Goal: Task Accomplishment & Management: Use online tool/utility

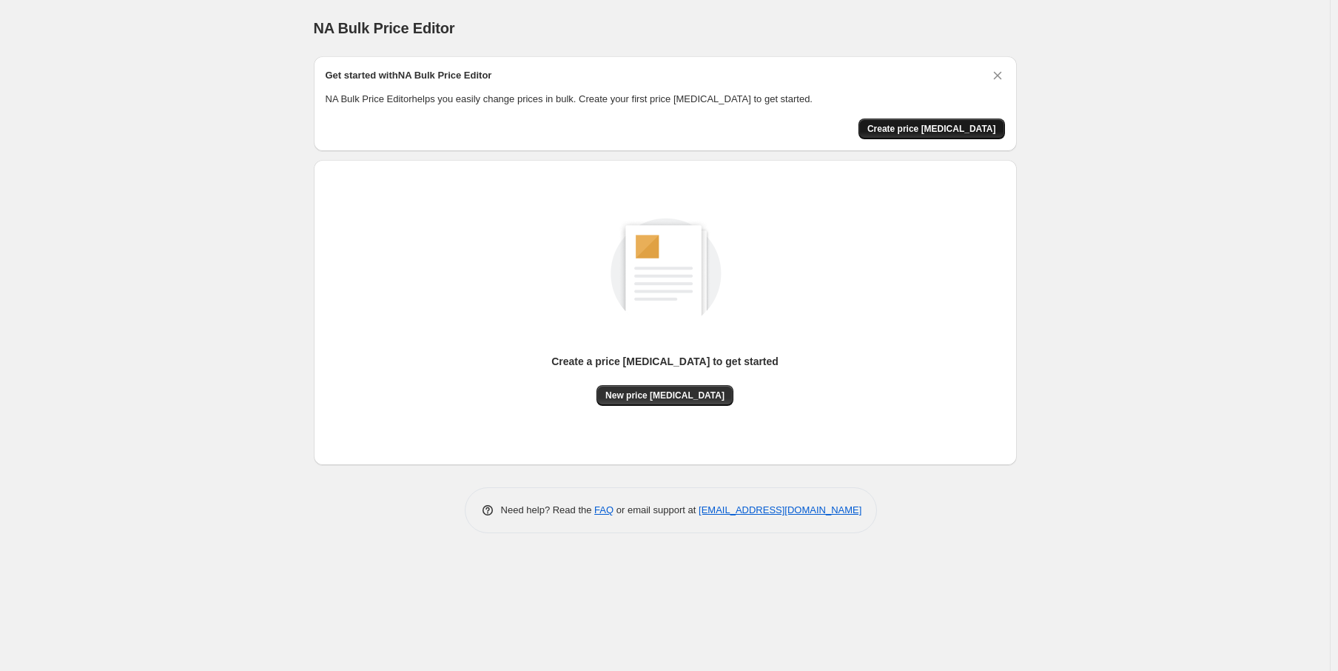
click at [962, 128] on span "Create price [MEDICAL_DATA]" at bounding box center [931, 129] width 129 height 12
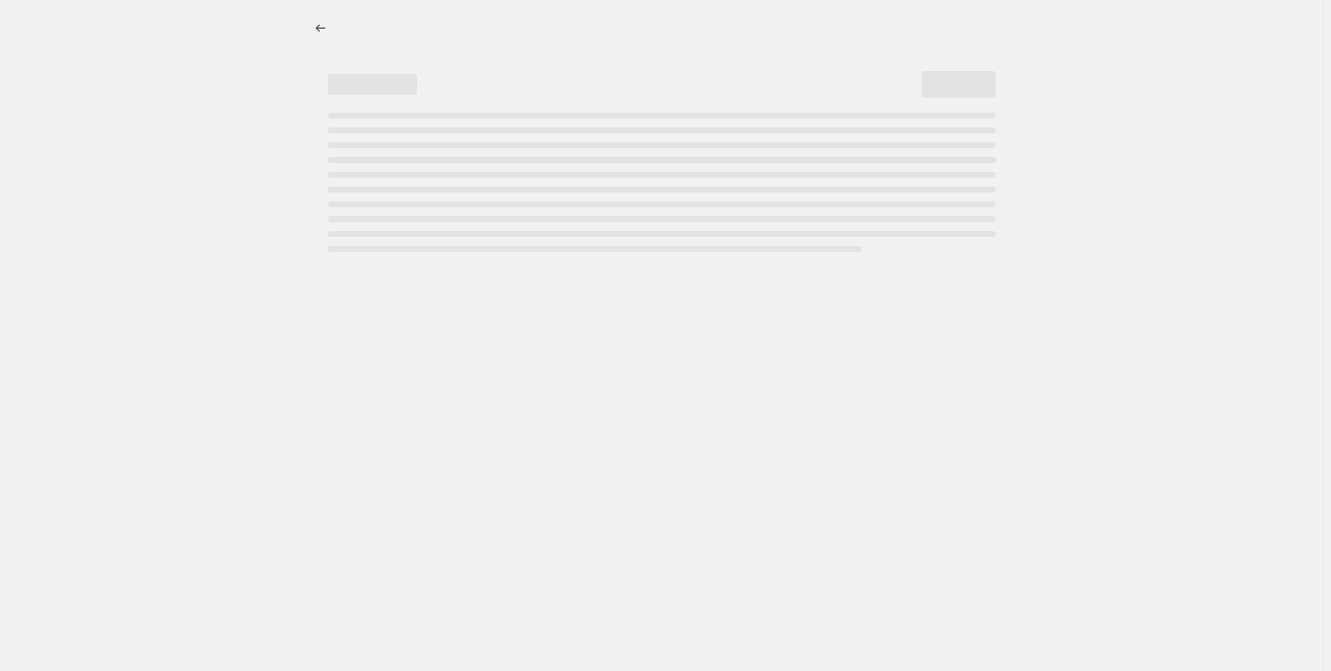
select select "percentage"
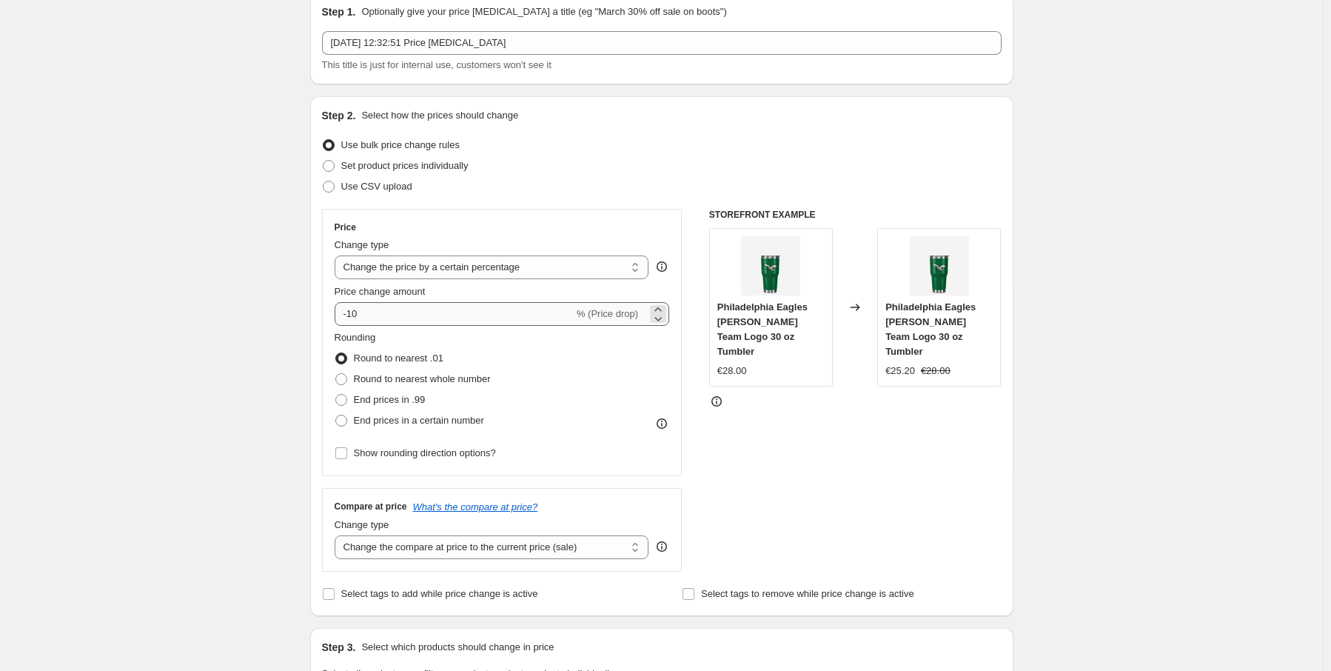
scroll to position [148, 0]
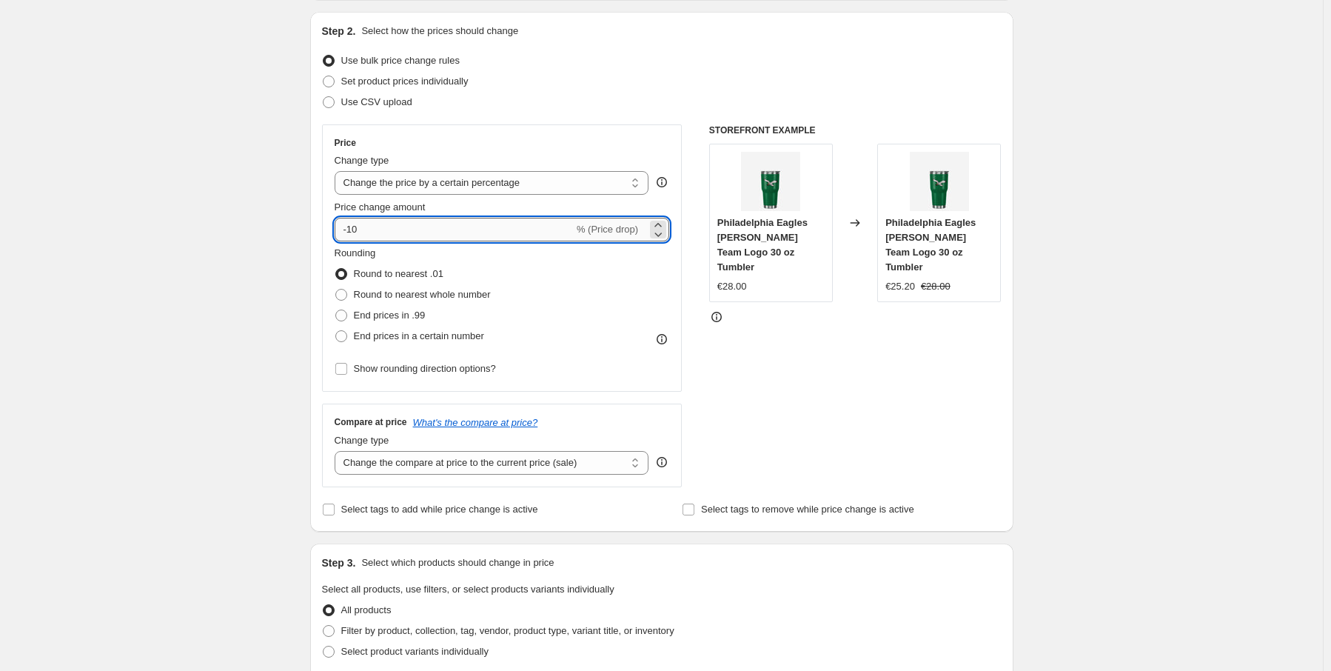
drag, startPoint x: 376, startPoint y: 233, endPoint x: 338, endPoint y: 232, distance: 37.8
click at [338, 232] on input "-10" at bounding box center [454, 230] width 239 height 24
type input "-50"
click at [1152, 355] on div "Create new price [MEDICAL_DATA]. This page is ready Create new price [MEDICAL_D…" at bounding box center [661, 594] width 1323 height 1484
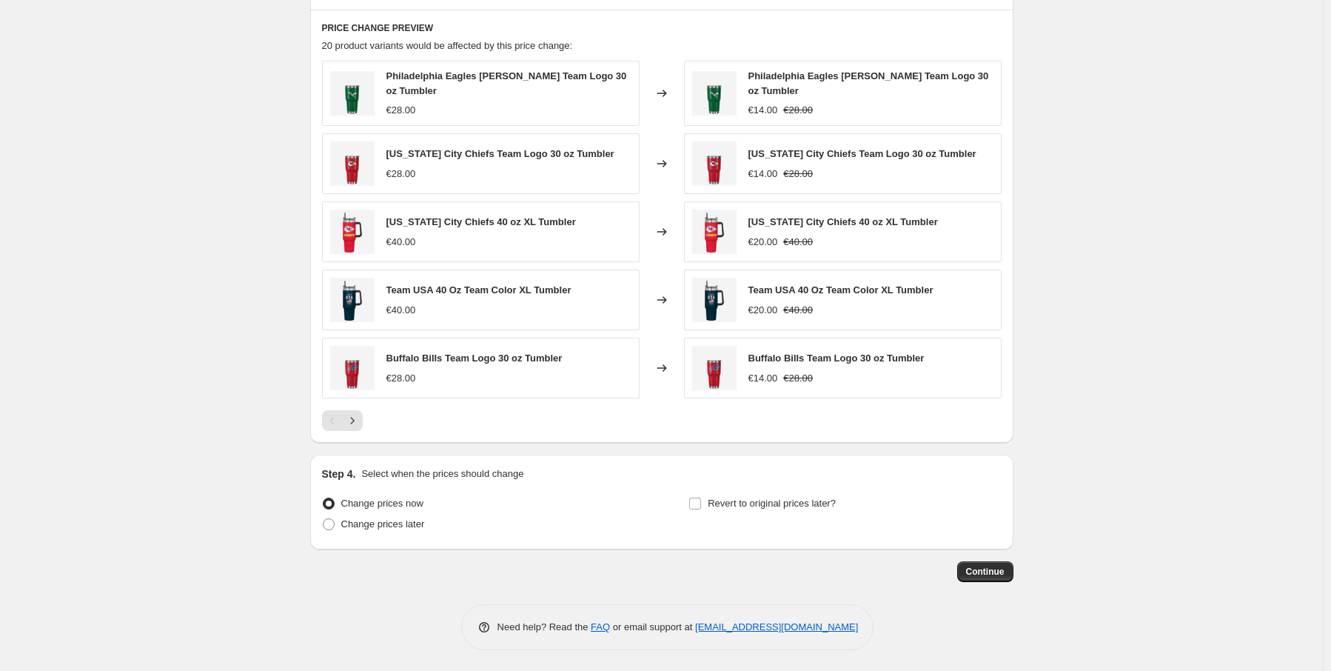
scroll to position [813, 0]
click at [981, 568] on span "Continue" at bounding box center [985, 571] width 38 height 12
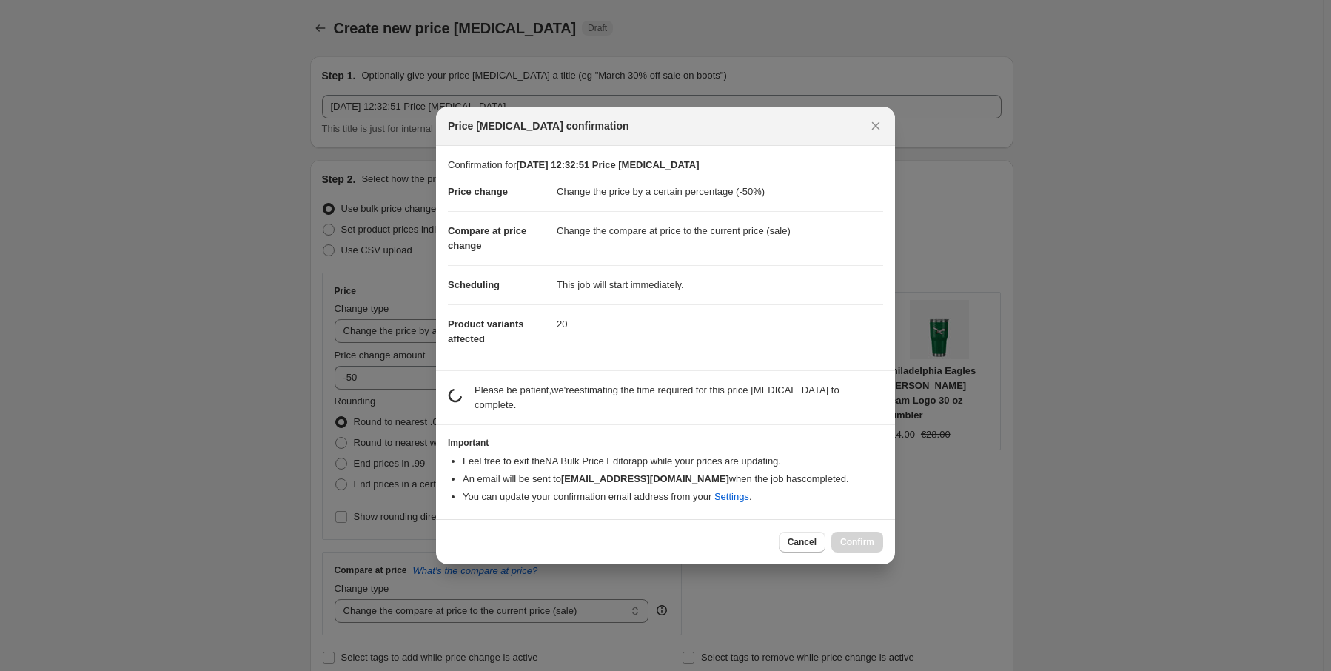
scroll to position [0, 0]
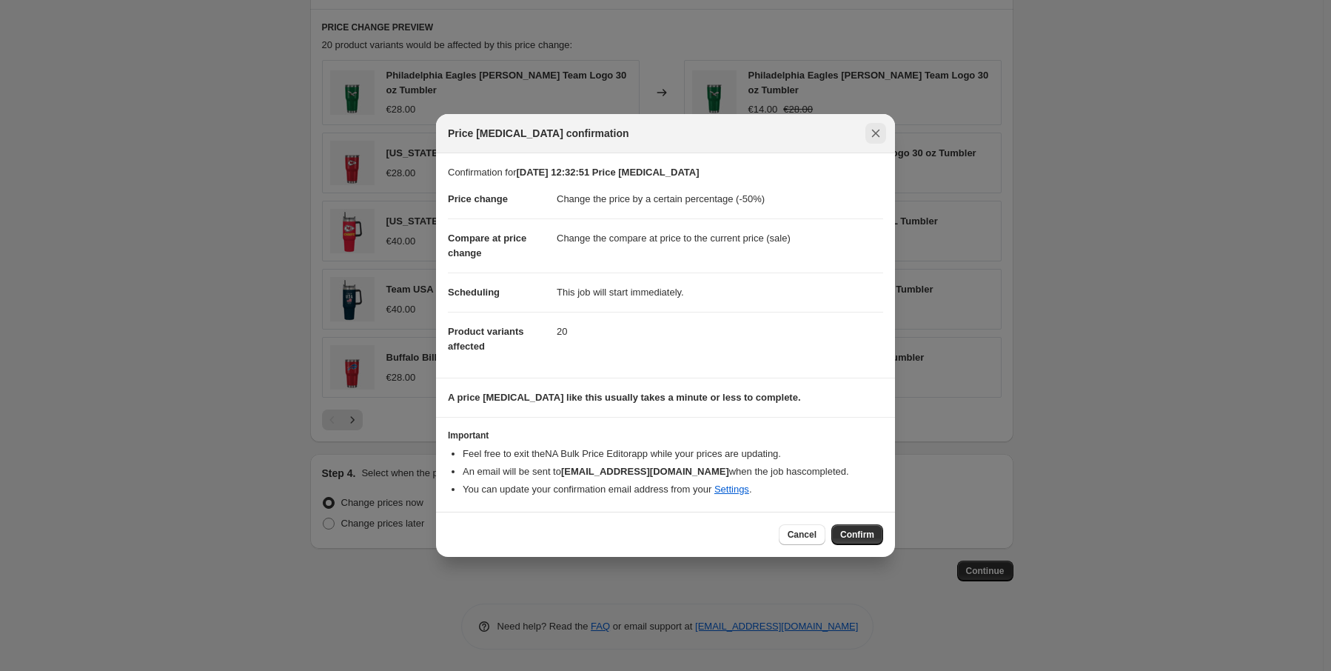
click at [878, 137] on icon "Close" at bounding box center [875, 133] width 15 height 15
